Goal: Complete application form: Complete application form

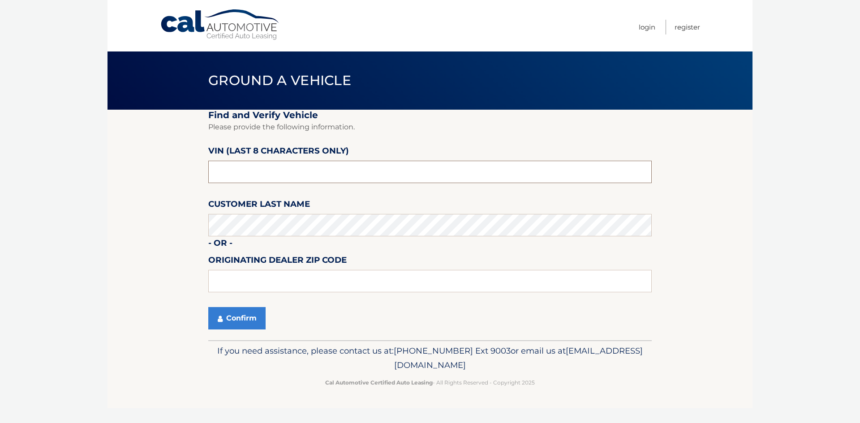
click at [253, 167] on input "text" at bounding box center [429, 172] width 443 height 22
paste input "196415"
type input "NT196415"
click at [243, 283] on input "text" at bounding box center [429, 281] width 443 height 22
type input "4"
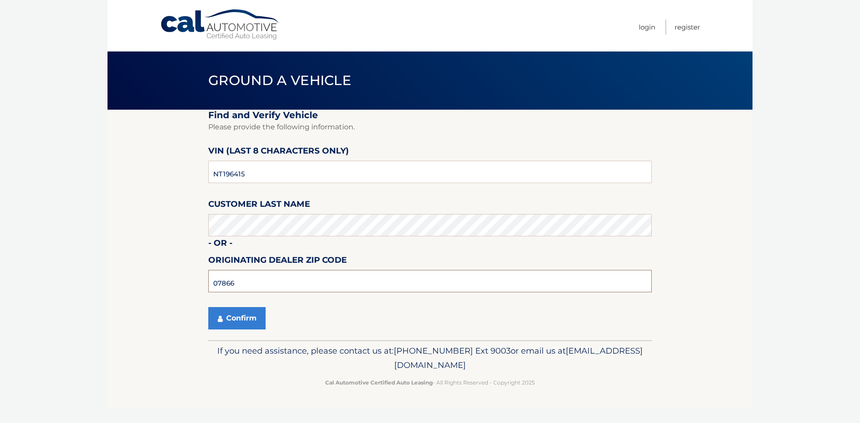
type input "07866"
click at [252, 321] on button "Confirm" at bounding box center [236, 318] width 57 height 22
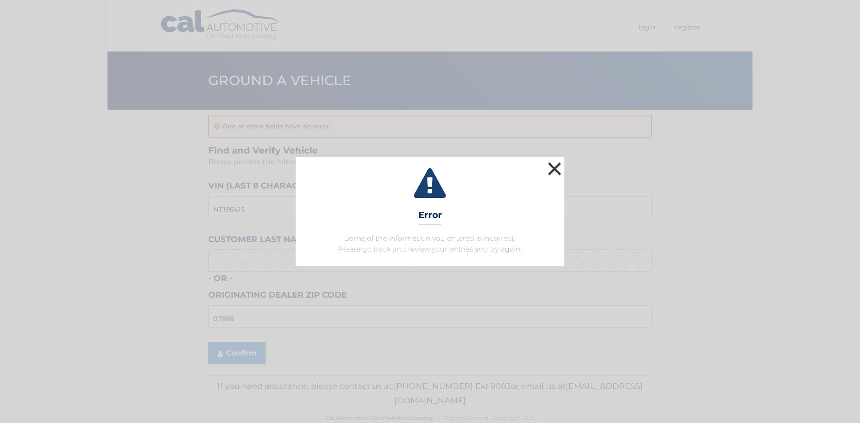
click at [553, 166] on button "×" at bounding box center [554, 169] width 18 height 18
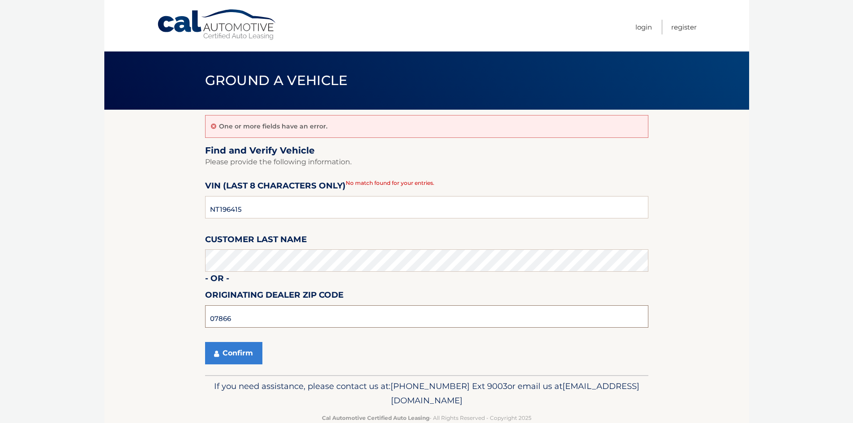
drag, startPoint x: 267, startPoint y: 316, endPoint x: 59, endPoint y: 299, distance: 209.0
click at [59, 299] on body "Cal Automotive Menu Login Register Ground a Vehicle" at bounding box center [426, 211] width 853 height 423
click at [226, 344] on button "Confirm" at bounding box center [233, 353] width 57 height 22
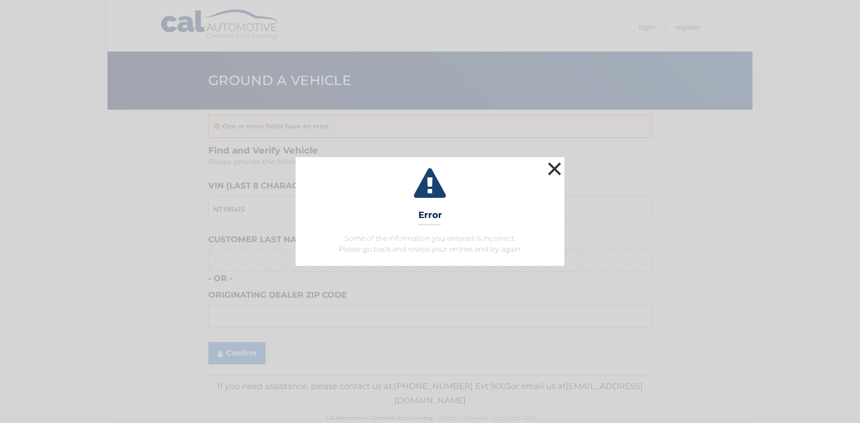
click at [563, 164] on div "× Error Some of the information you entered is incorrect. Please go back and re…" at bounding box center [430, 211] width 269 height 108
click at [559, 171] on button "×" at bounding box center [554, 169] width 18 height 18
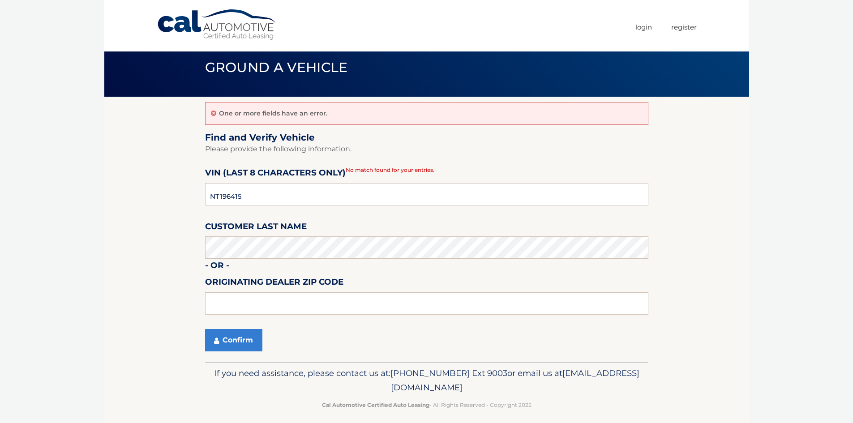
scroll to position [20, 0]
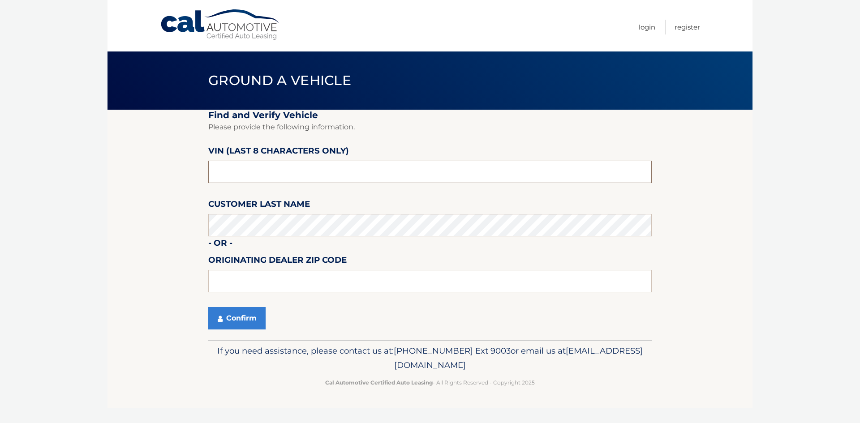
click at [262, 176] on input "text" at bounding box center [429, 172] width 443 height 22
type input "NC******"
click at [235, 276] on input "text" at bounding box center [429, 281] width 443 height 22
type input "07866"
click at [227, 318] on button "Confirm" at bounding box center [236, 318] width 57 height 22
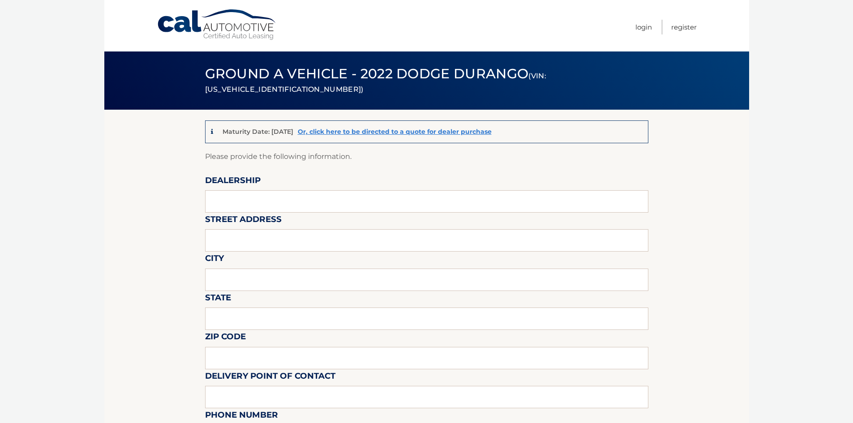
drag, startPoint x: 257, startPoint y: 182, endPoint x: 256, endPoint y: 190, distance: 7.7
click at [257, 184] on label "Dealership" at bounding box center [233, 182] width 56 height 17
click at [258, 194] on input "text" at bounding box center [426, 201] width 443 height 22
type input "Dover Dodge"
type input "20 MEMORIAL CT, 4B, 4B"
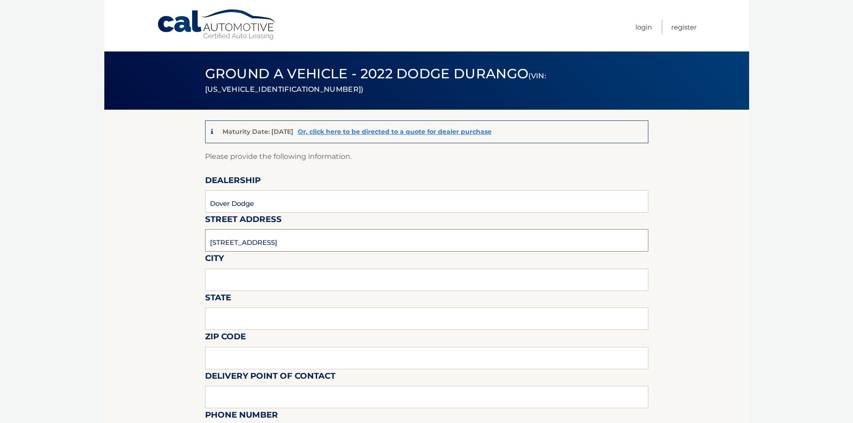
type input "Denville"
type input "NJ"
type input "07834-1765"
type input "KEVIN K Zidlick"
type input "9737038242"
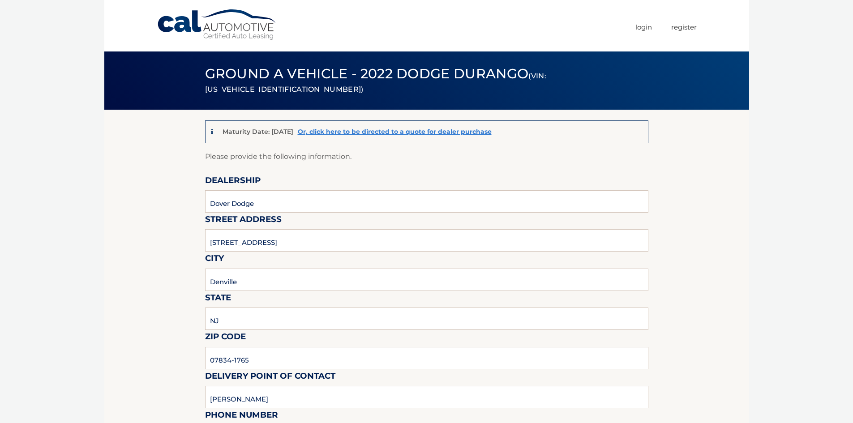
type input "kzny@yahoo.com"
drag, startPoint x: 298, startPoint y: 245, endPoint x: 294, endPoint y: 241, distance: 5.4
click at [297, 243] on input "20 MEMORIAL CT, 4B, 4B" at bounding box center [426, 240] width 443 height 22
type input "396 US 46"
click at [259, 285] on input "Denville" at bounding box center [426, 280] width 443 height 22
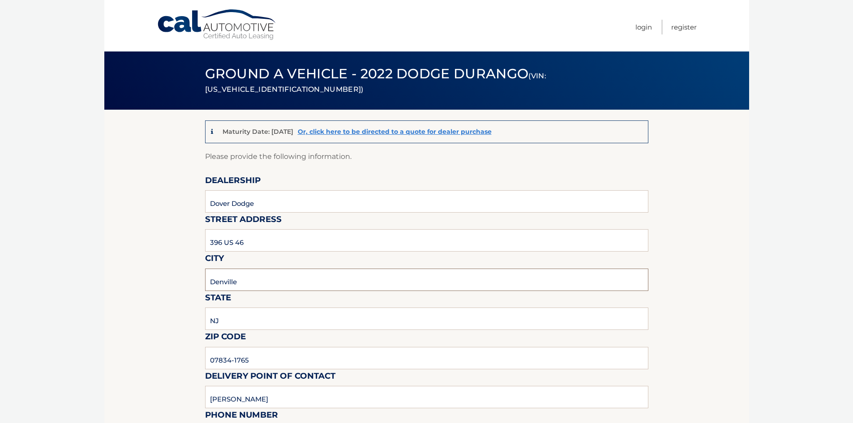
type input "Rockaway"
click at [253, 323] on input "NJ" at bounding box center [426, 319] width 443 height 22
click at [317, 360] on input "07834-1765" at bounding box center [426, 358] width 443 height 22
type input "07866"
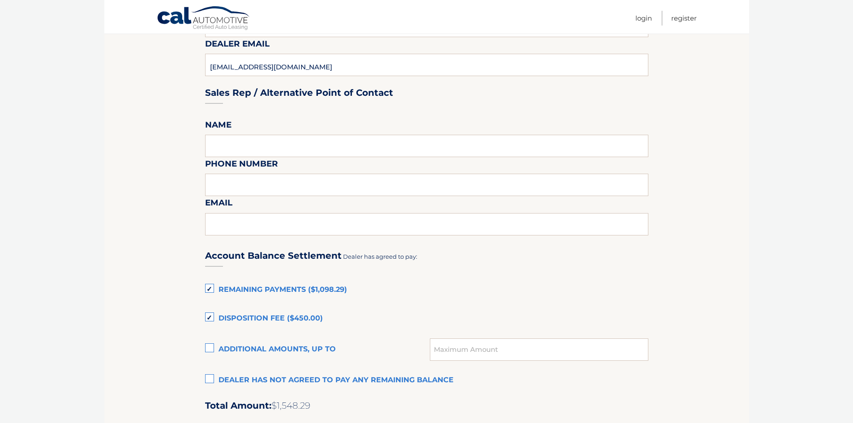
scroll to position [448, 0]
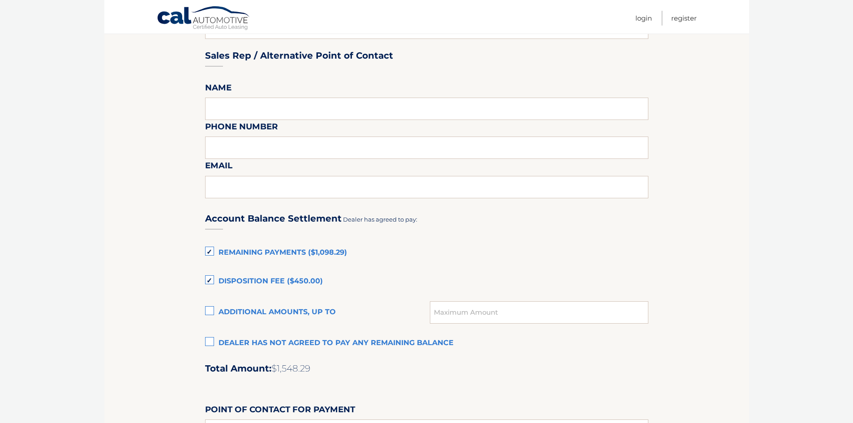
click at [206, 279] on label "Disposition Fee ($450.00)" at bounding box center [426, 282] width 443 height 18
click at [0, 0] on input "Disposition Fee ($450.00)" at bounding box center [0, 0] width 0 height 0
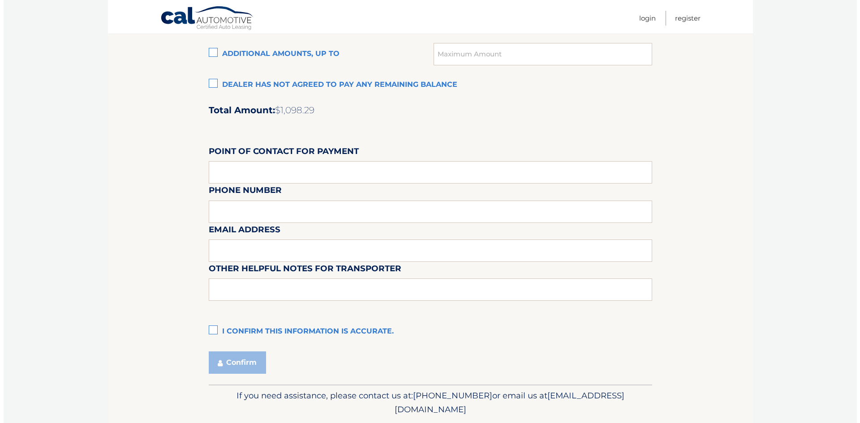
scroll to position [717, 0]
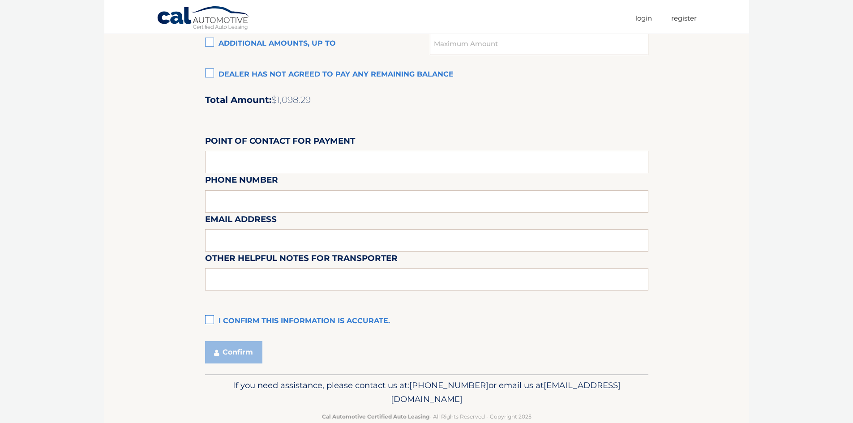
click at [278, 150] on label "Point of Contact for Payment" at bounding box center [280, 142] width 150 height 17
click at [277, 159] on input "text" at bounding box center [426, 162] width 443 height 22
type input "k"
type input "KEVIN ZIDLICK"
type input "9734423706"
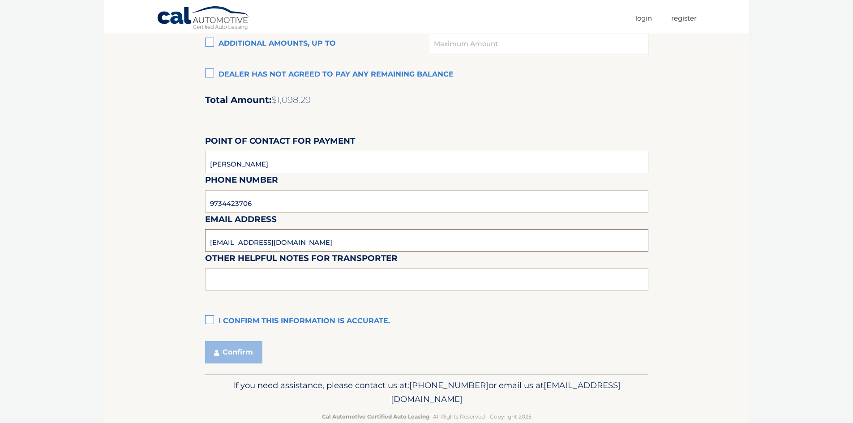
type input "kzny@yahoo.com"
click at [213, 322] on label "I confirm this information is accurate." at bounding box center [426, 322] width 443 height 18
click at [0, 0] on input "I confirm this information is accurate." at bounding box center [0, 0] width 0 height 0
click at [223, 353] on button "Confirm" at bounding box center [233, 352] width 57 height 22
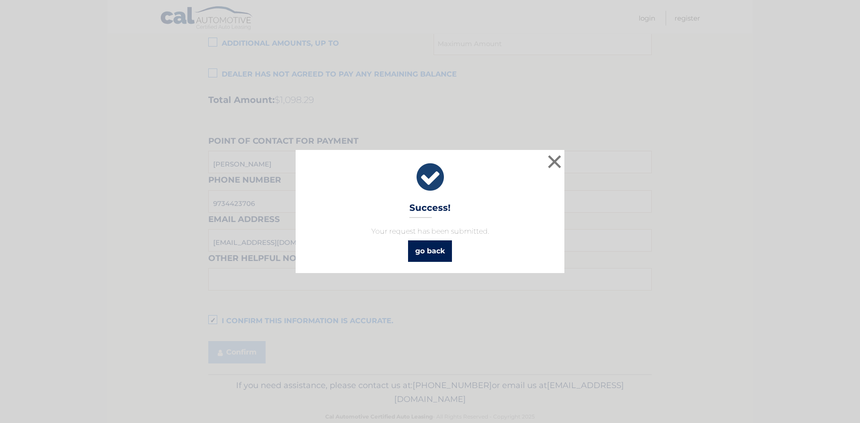
click at [417, 249] on link "go back" at bounding box center [430, 251] width 44 height 21
